Goal: Task Accomplishment & Management: Use online tool/utility

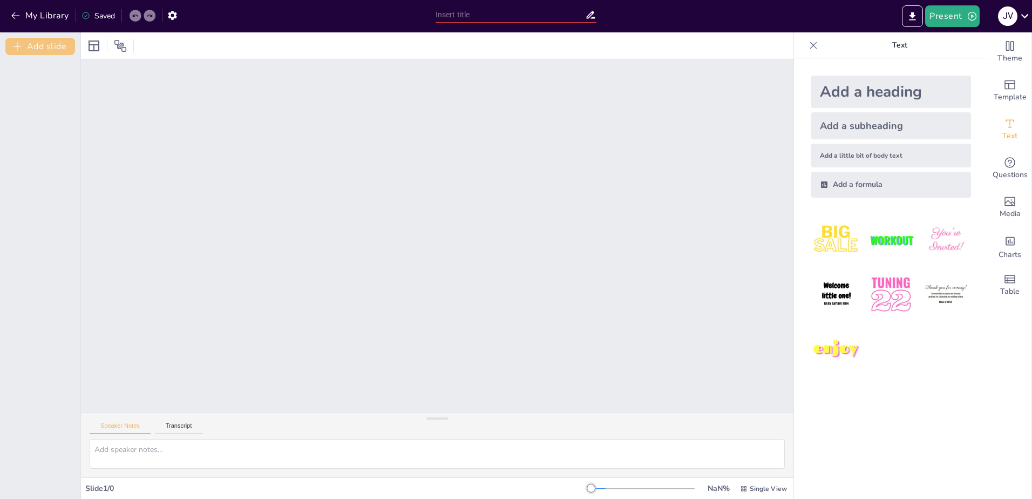
click at [28, 51] on button "Add slide" at bounding box center [40, 46] width 70 height 17
click at [51, 93] on div "1" at bounding box center [40, 81] width 65 height 37
click at [33, 43] on button "Add slide" at bounding box center [40, 46] width 70 height 17
click at [52, 93] on div "1" at bounding box center [40, 81] width 65 height 37
click at [103, 450] on textarea at bounding box center [437, 454] width 695 height 30
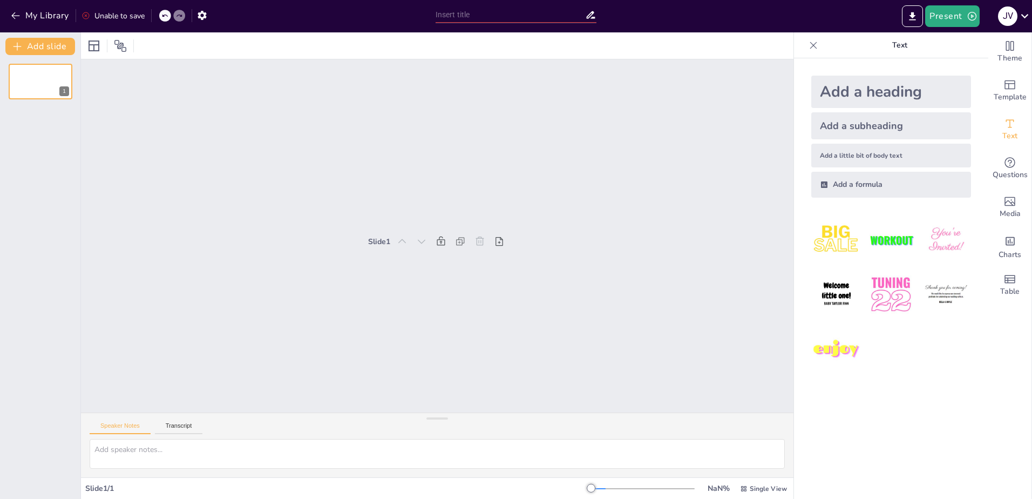
click at [522, 204] on div "Slide 1" at bounding box center [437, 236] width 794 height 663
click at [823, 96] on div "Add a heading" at bounding box center [892, 92] width 160 height 32
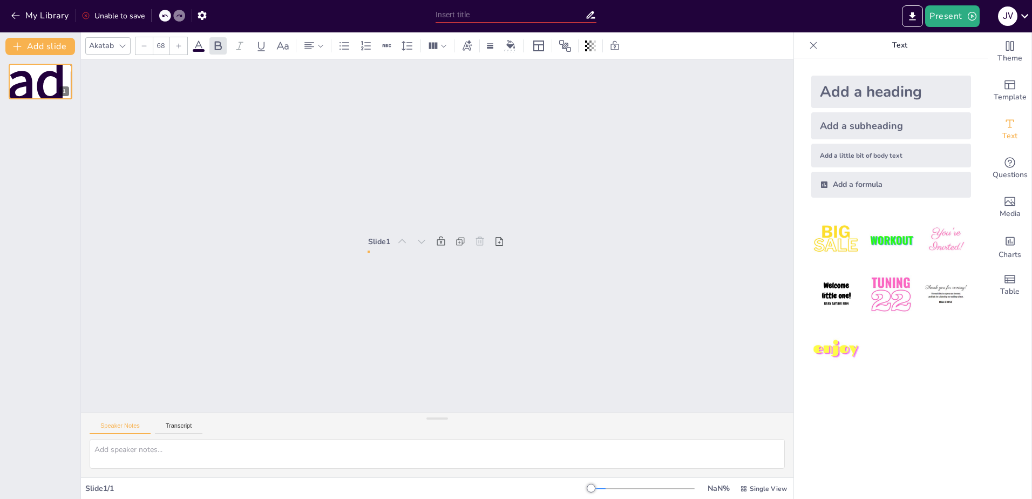
drag, startPoint x: 359, startPoint y: 269, endPoint x: 386, endPoint y: 305, distance: 45.1
click at [386, 305] on div "Slide 1 Heading NaN °" at bounding box center [437, 236] width 784 height 705
click at [511, 244] on icon at bounding box center [519, 235] width 16 height 16
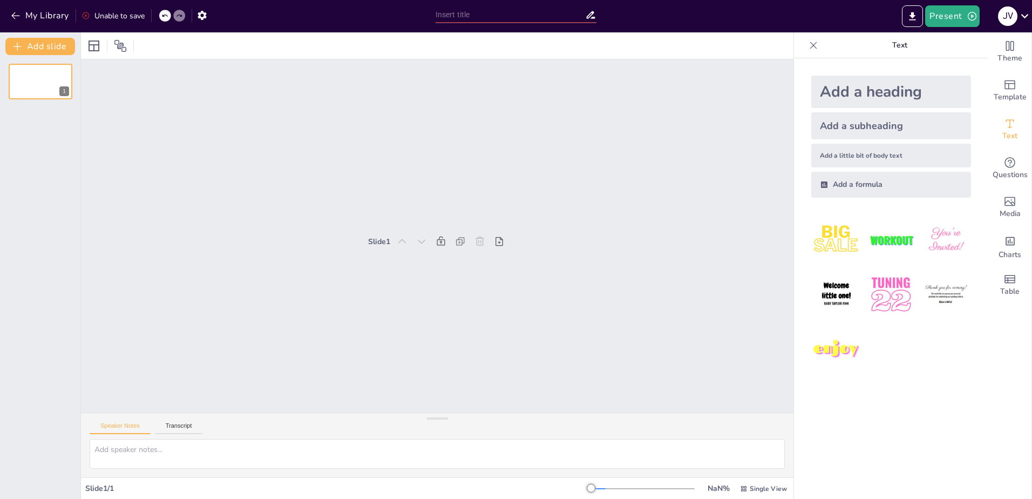
click at [840, 123] on div "Add a subheading" at bounding box center [892, 125] width 160 height 27
click at [15, 86] on span "Subheading" at bounding box center [40, 80] width 163 height 43
click at [22, 91] on span "Subheading" at bounding box center [40, 80] width 163 height 43
click at [357, 297] on div "Slide 1 Subheading" at bounding box center [437, 236] width 705 height 784
drag, startPoint x: 398, startPoint y: 256, endPoint x: 389, endPoint y: 261, distance: 10.6
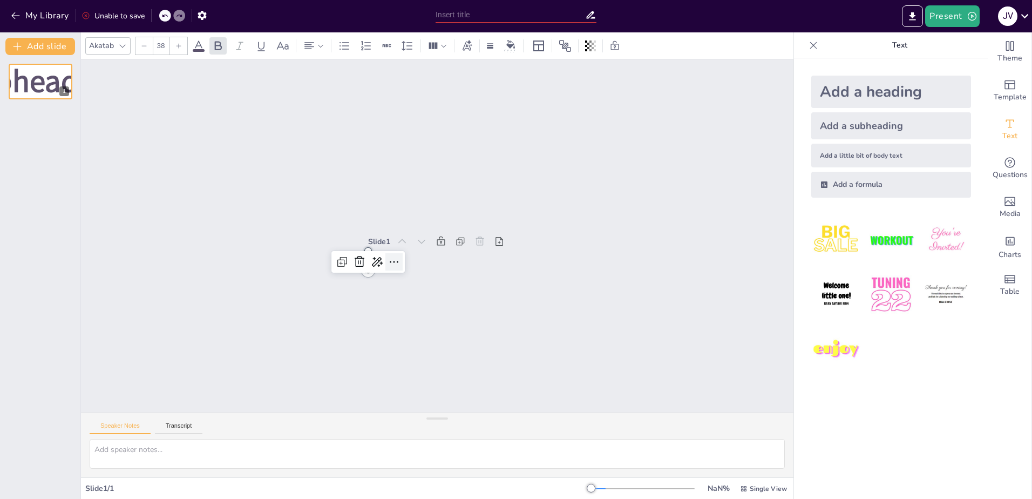
click at [396, 257] on div "Slide 1 Subheading" at bounding box center [437, 235] width 784 height 705
click at [467, 209] on icon at bounding box center [474, 201] width 15 height 15
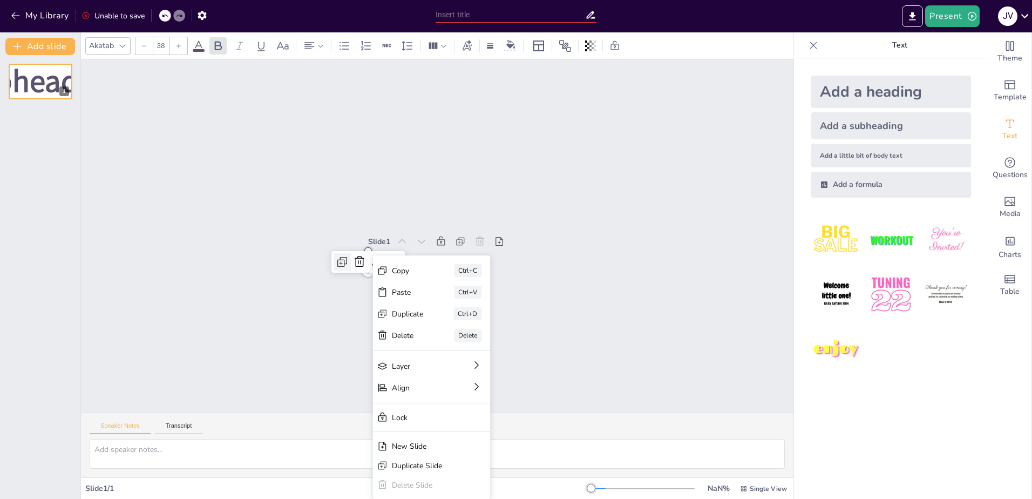
click at [482, 162] on icon at bounding box center [491, 153] width 18 height 18
type input "38"
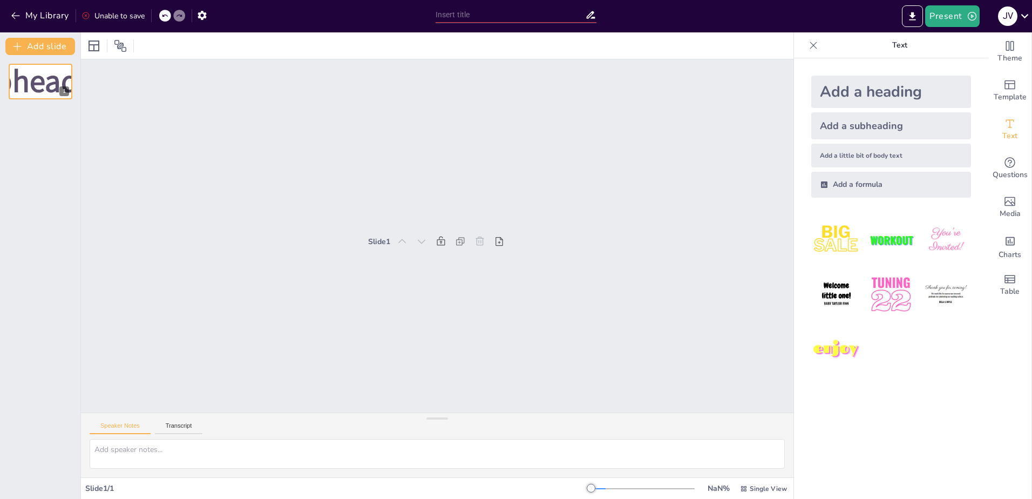
click at [849, 148] on div "Add a little bit of body text" at bounding box center [892, 156] width 160 height 24
drag, startPoint x: 358, startPoint y: 244, endPoint x: 310, endPoint y: 150, distance: 105.5
click at [310, 150] on div "Slide 1 Subheading Body text" at bounding box center [437, 236] width 705 height 784
drag, startPoint x: 356, startPoint y: 245, endPoint x: 295, endPoint y: 158, distance: 106.2
click at [295, 158] on div "Slide 1 Subheading Body text" at bounding box center [437, 236] width 795 height 612
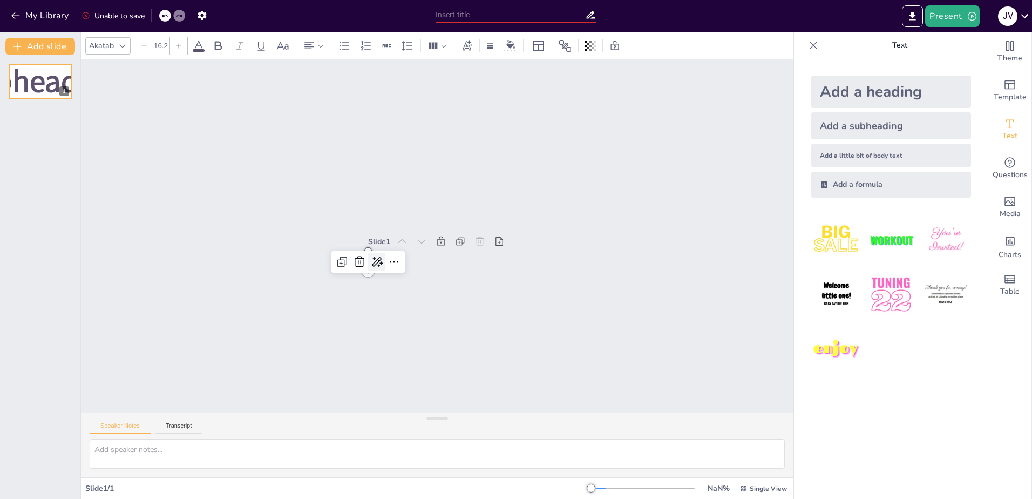
click at [462, 287] on icon at bounding box center [469, 294] width 14 height 14
click at [392, 292] on span "Rewrite" at bounding box center [382, 295] width 26 height 10
drag, startPoint x: 358, startPoint y: 272, endPoint x: 372, endPoint y: 301, distance: 32.4
click at [372, 301] on div "Slide 1 Subheading Text content NaN °" at bounding box center [437, 235] width 556 height 787
click at [400, 202] on icon at bounding box center [407, 195] width 14 height 14
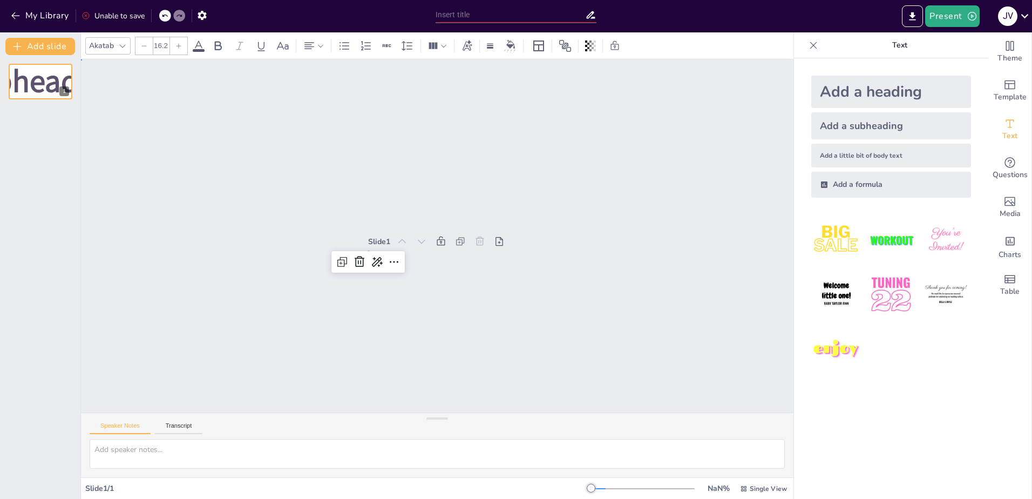
click at [634, 346] on div "Slide 1 Subheading Text content" at bounding box center [437, 235] width 746 height 425
click at [989, 89] on div "Template" at bounding box center [1010, 90] width 43 height 39
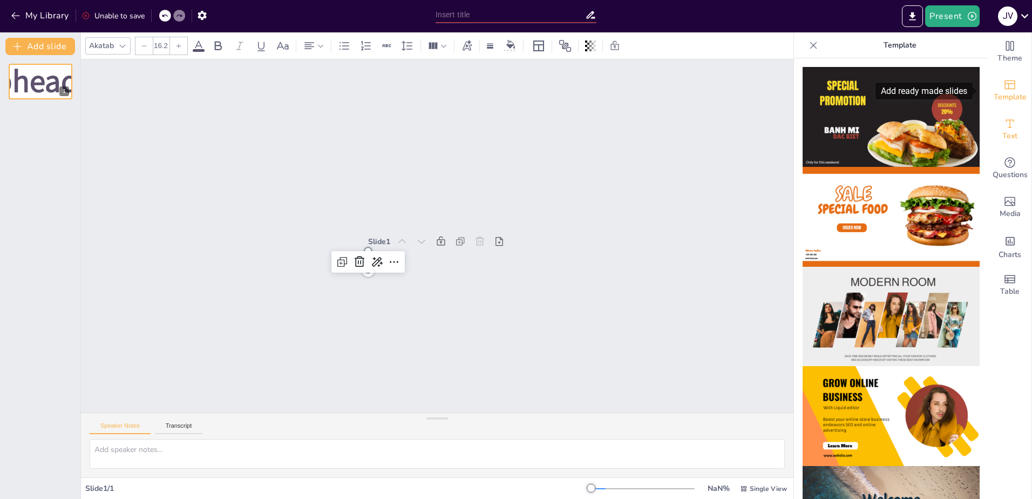
click at [991, 114] on div "Text" at bounding box center [1010, 129] width 43 height 39
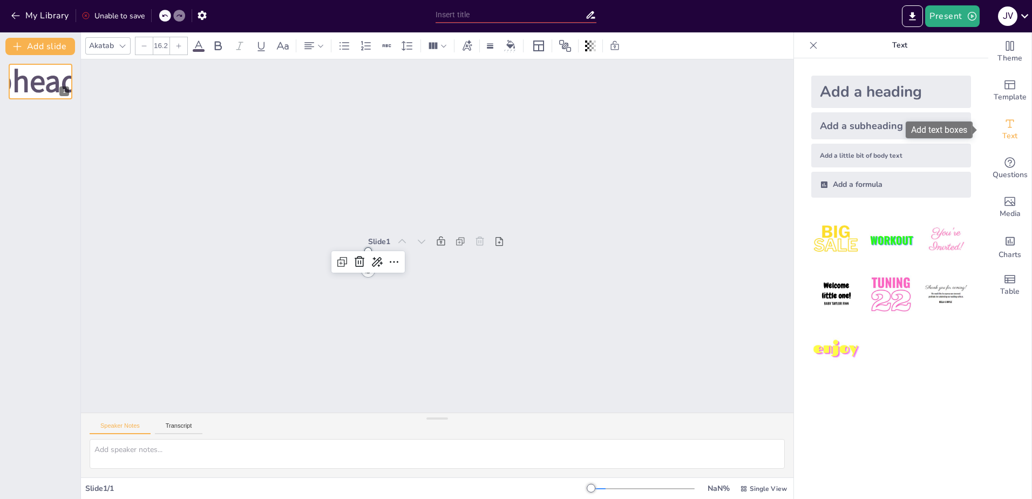
click at [1005, 135] on span "Text" at bounding box center [1010, 136] width 15 height 12
click at [846, 89] on div "Add a heading" at bounding box center [892, 92] width 160 height 32
type input "68"
click at [31, 85] on span "Heading" at bounding box center [41, 81] width 202 height 77
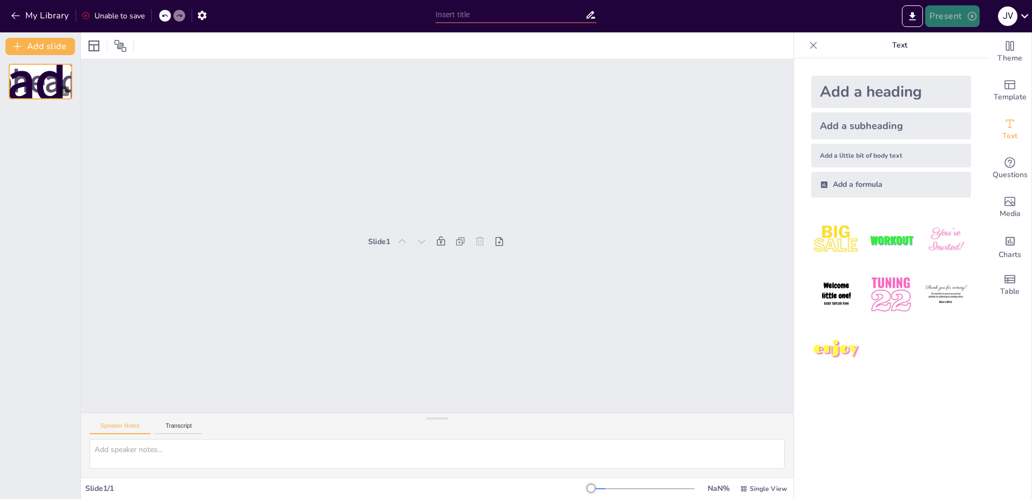
click at [950, 19] on button "Present" at bounding box center [952, 16] width 54 height 22
click at [991, 39] on li "Preview presentation" at bounding box center [969, 39] width 85 height 17
click at [950, 15] on button "Present" at bounding box center [952, 16] width 54 height 22
